Goal: Transaction & Acquisition: Purchase product/service

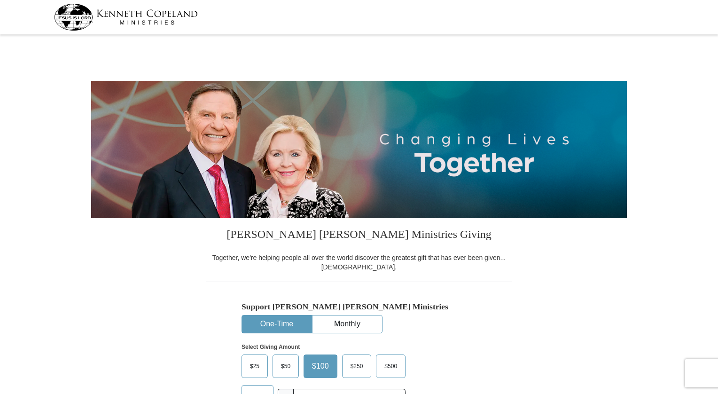
select select "NE"
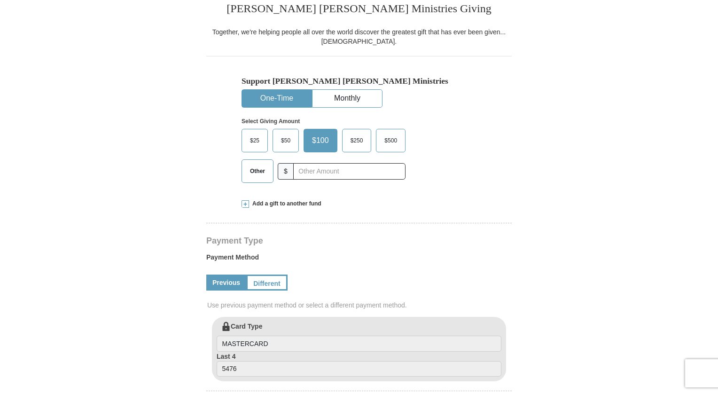
scroll to position [230, 0]
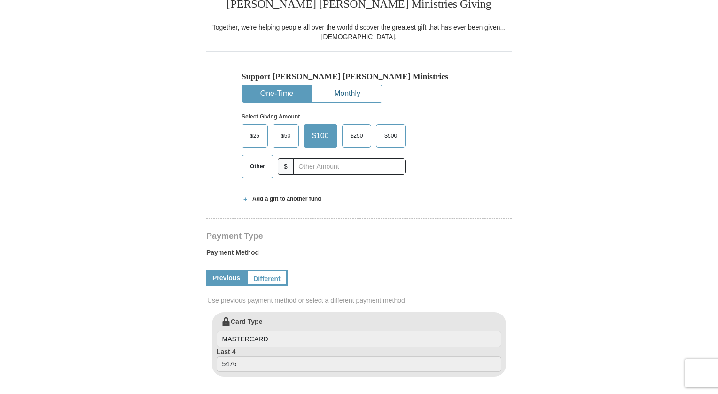
click at [327, 91] on button "Monthly" at bounding box center [347, 93] width 70 height 17
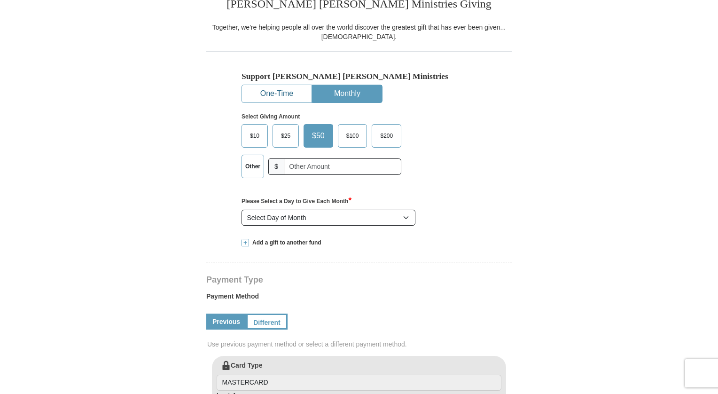
click at [274, 93] on button "One-Time" at bounding box center [277, 93] width 70 height 17
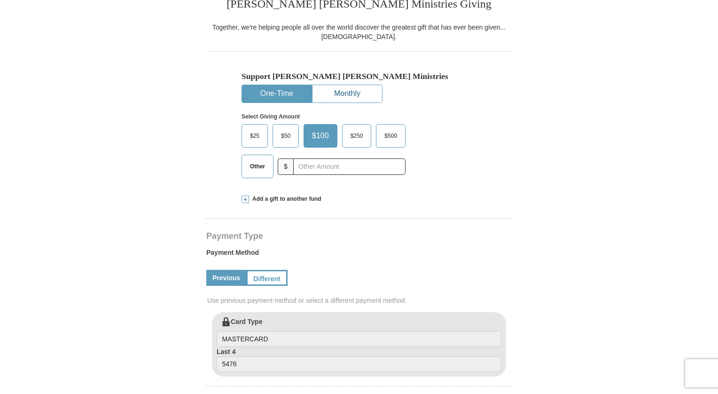
click at [340, 89] on button "Monthly" at bounding box center [347, 93] width 70 height 17
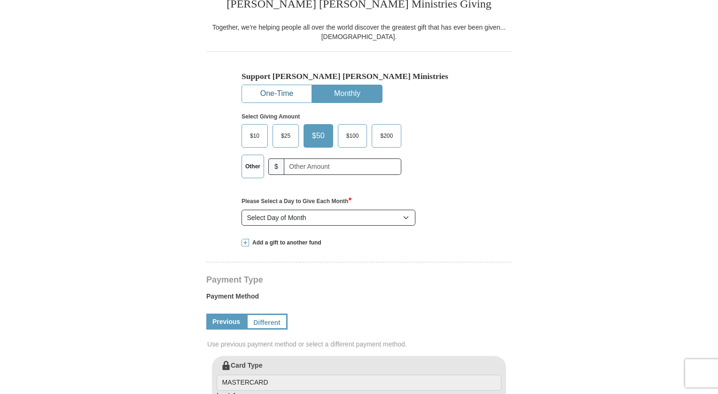
click at [282, 88] on button "One-Time" at bounding box center [277, 93] width 70 height 17
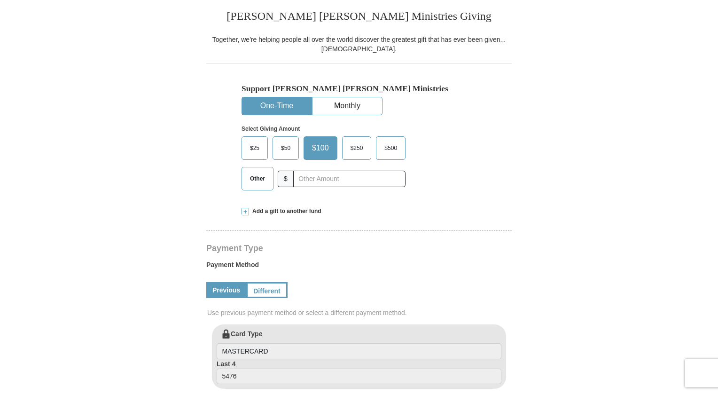
scroll to position [221, 0]
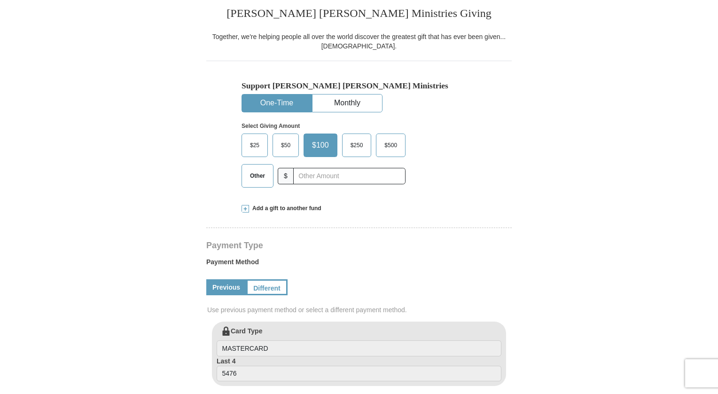
click at [262, 171] on span "Other" at bounding box center [257, 176] width 24 height 14
click at [0, 0] on input "Other" at bounding box center [0, 0] width 0 height 0
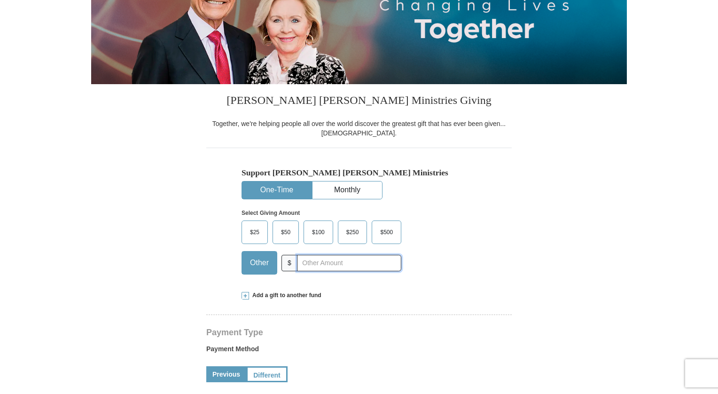
scroll to position [0, 0]
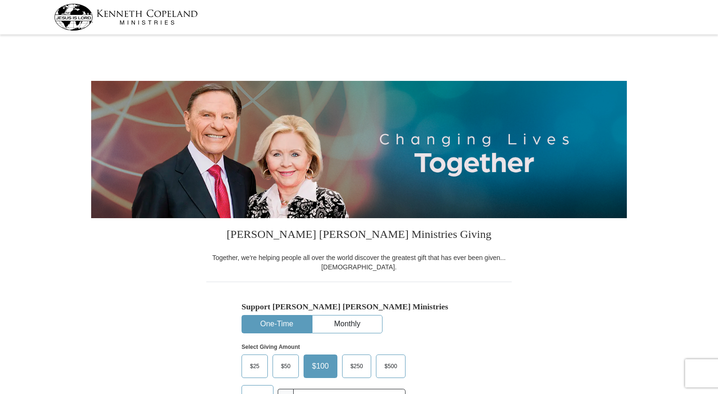
select select "NE"
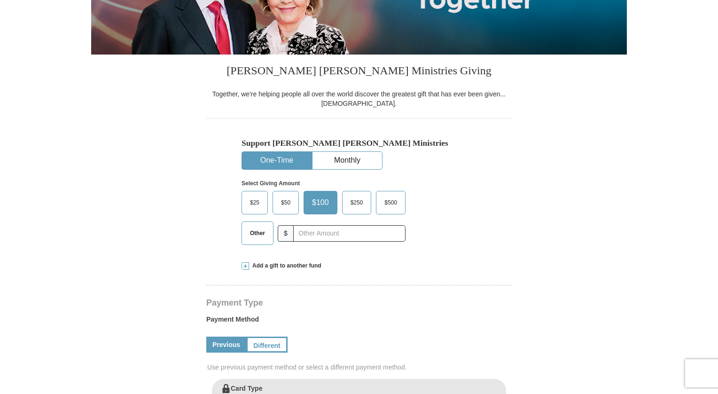
scroll to position [158, 0]
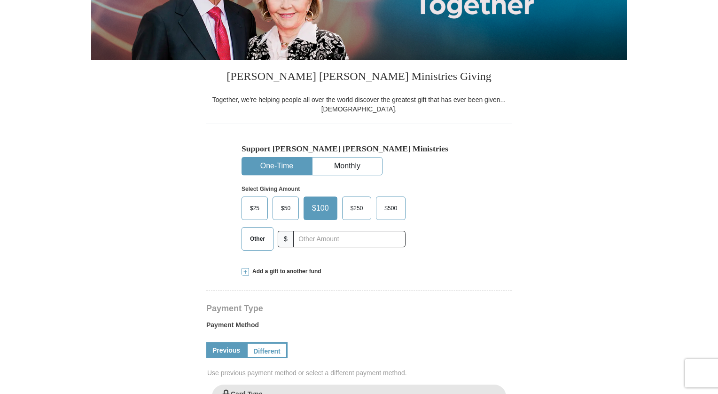
click at [261, 269] on span "Add a gift to another fund" at bounding box center [285, 271] width 72 height 8
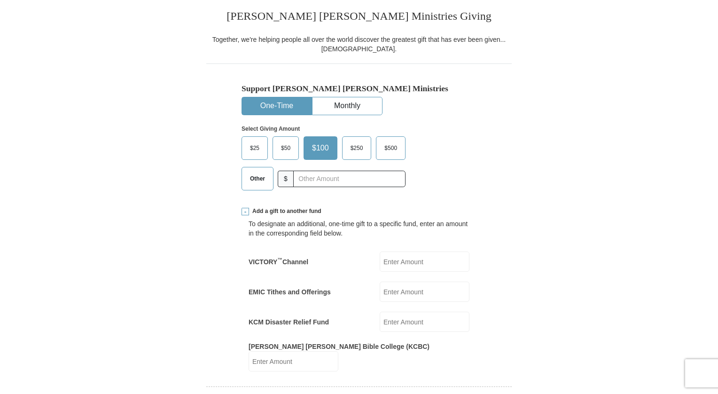
scroll to position [212, 0]
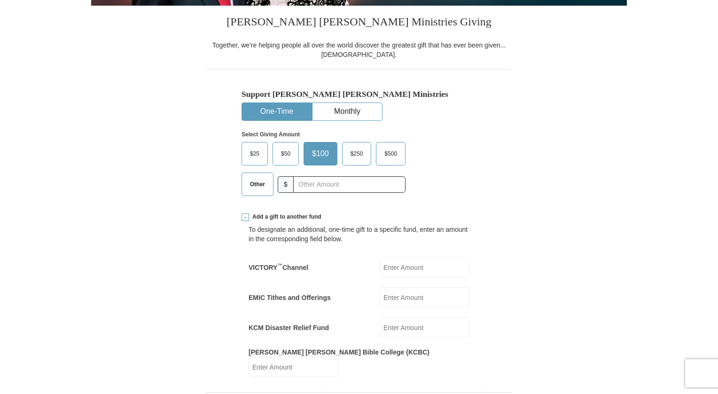
click at [261, 181] on span "Other" at bounding box center [257, 184] width 24 height 14
click at [0, 0] on input "Other" at bounding box center [0, 0] width 0 height 0
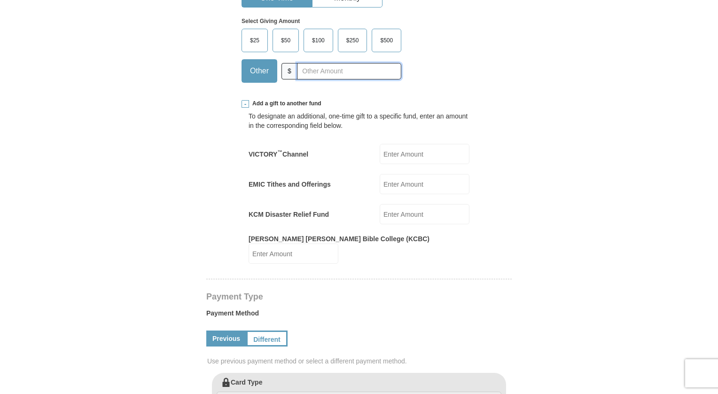
scroll to position [331, 0]
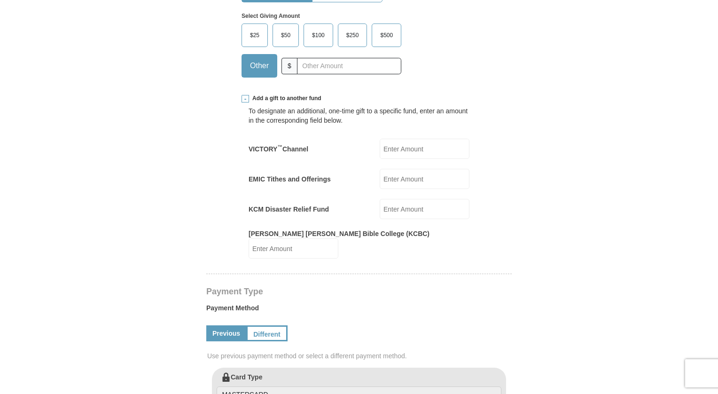
click at [420, 176] on input "EMIC Tithes and Offerings" at bounding box center [425, 179] width 90 height 20
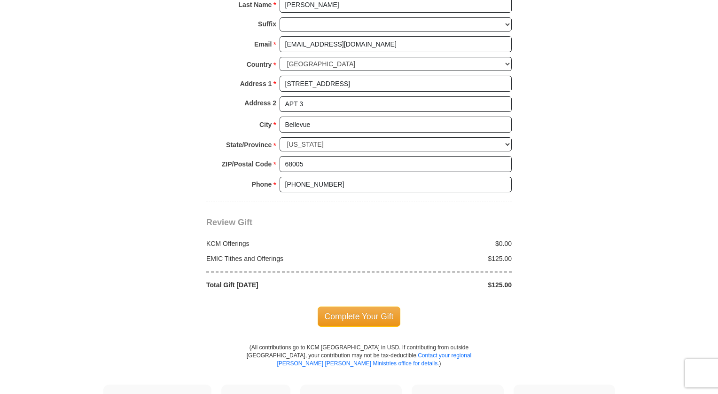
scroll to position [854, 0]
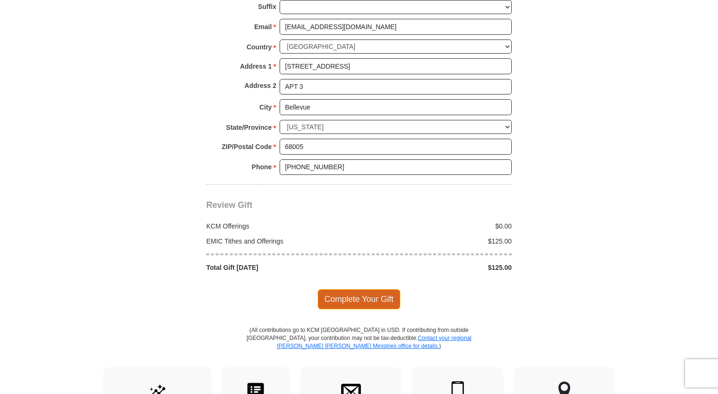
type input "125.00"
click at [378, 289] on span "Complete Your Gift" at bounding box center [359, 299] width 83 height 20
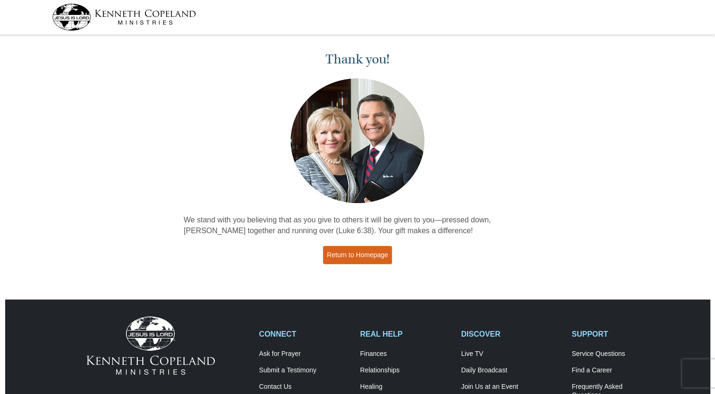
click at [375, 249] on link "Return to Homepage" at bounding box center [358, 255] width 70 height 18
